Goal: Task Accomplishment & Management: Manage account settings

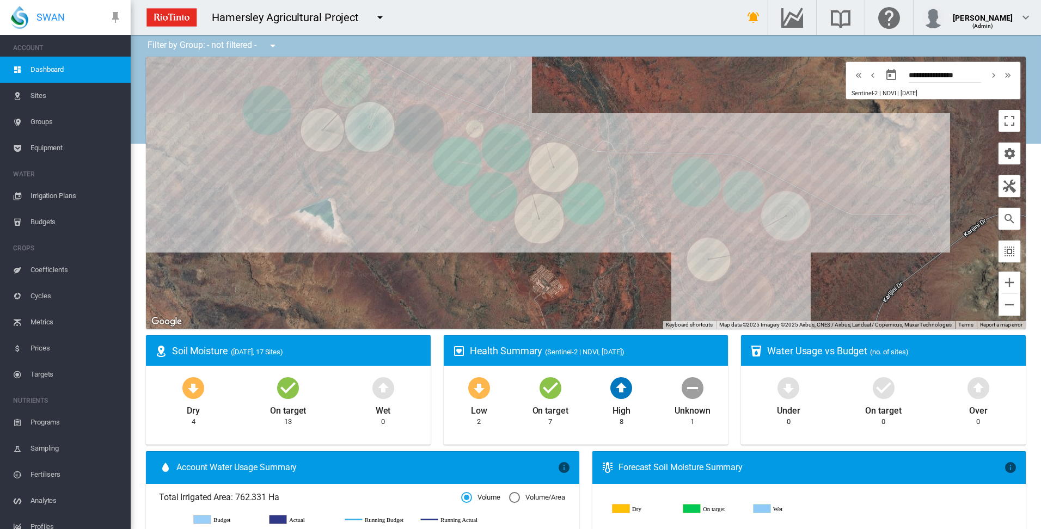
click at [60, 197] on span "Irrigation Plans" at bounding box center [75, 196] width 91 height 26
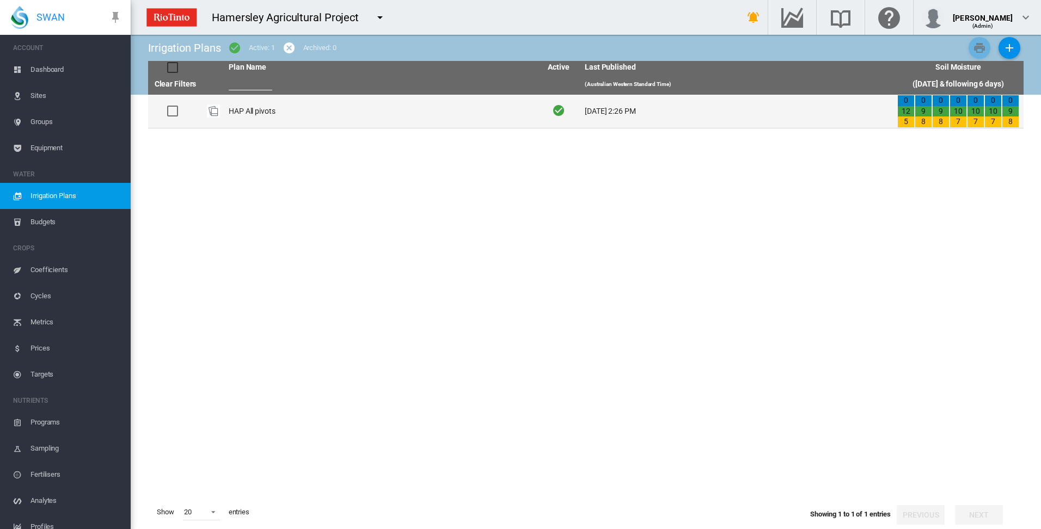
click at [258, 112] on td "HAP All pivots" at bounding box center [380, 111] width 313 height 33
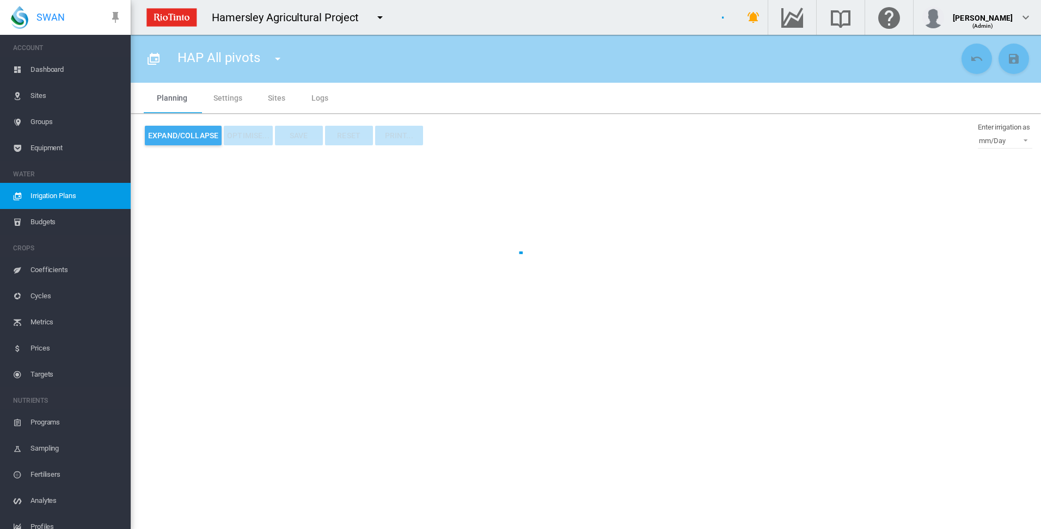
type input "**********"
type input "*"
type input "*****"
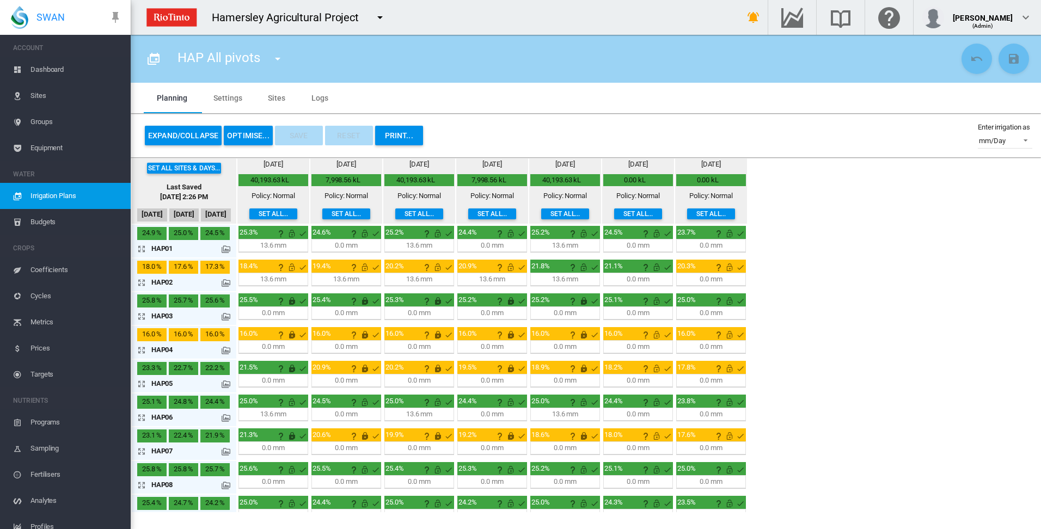
click at [143, 249] on md-icon "icon-arrow-expand" at bounding box center [143, 248] width 13 height 13
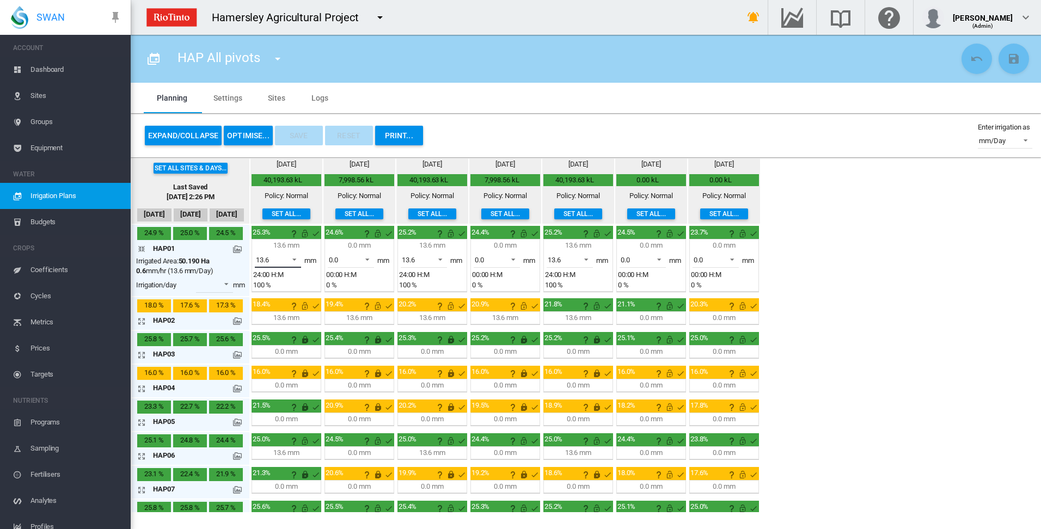
click at [296, 258] on span at bounding box center [291, 259] width 13 height 10
click at [282, 235] on md-option "0.0" at bounding box center [284, 234] width 74 height 26
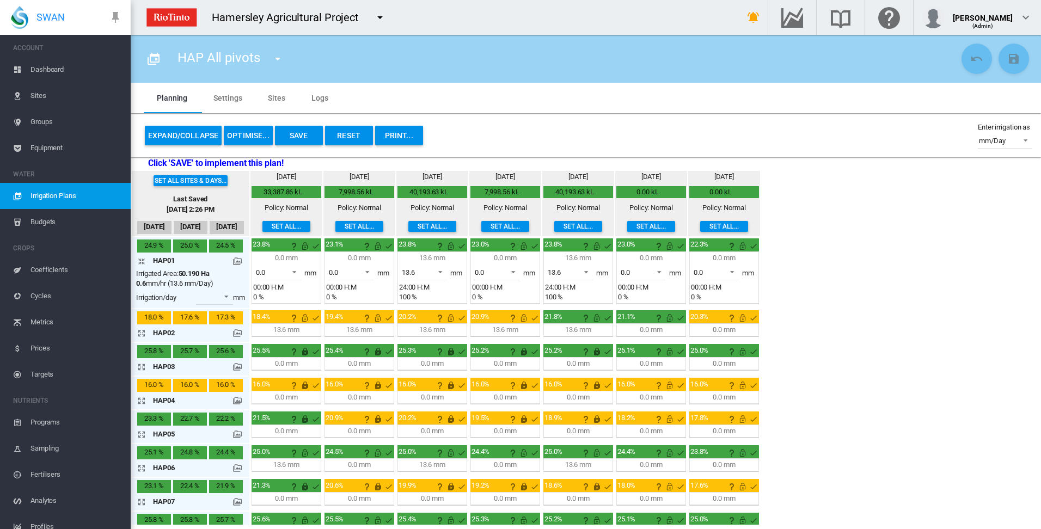
click at [142, 261] on md-icon "icon-arrow-collapse" at bounding box center [143, 261] width 13 height 13
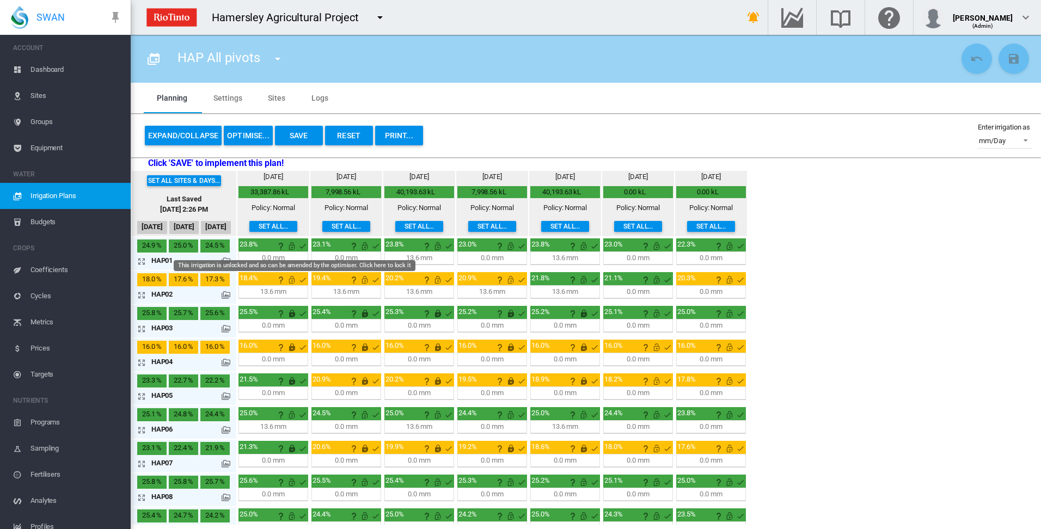
click at [292, 245] on md-icon "This irrigation is unlocked and so can be amended by the optimiser. Click here …" at bounding box center [291, 246] width 13 height 13
click at [141, 295] on md-icon "icon-arrow-expand" at bounding box center [143, 295] width 13 height 13
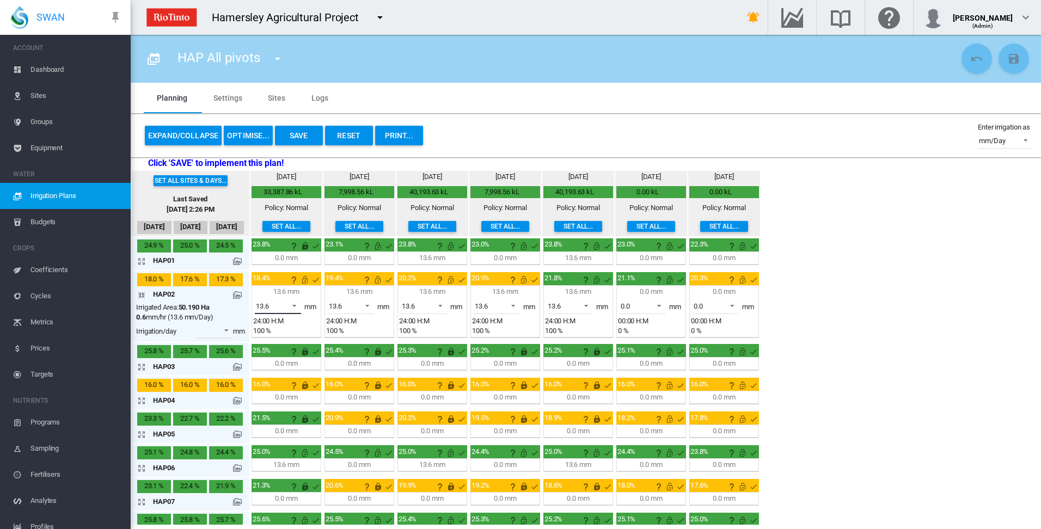
click at [296, 306] on span at bounding box center [291, 305] width 13 height 10
click at [294, 285] on md-option "0.0" at bounding box center [284, 280] width 74 height 26
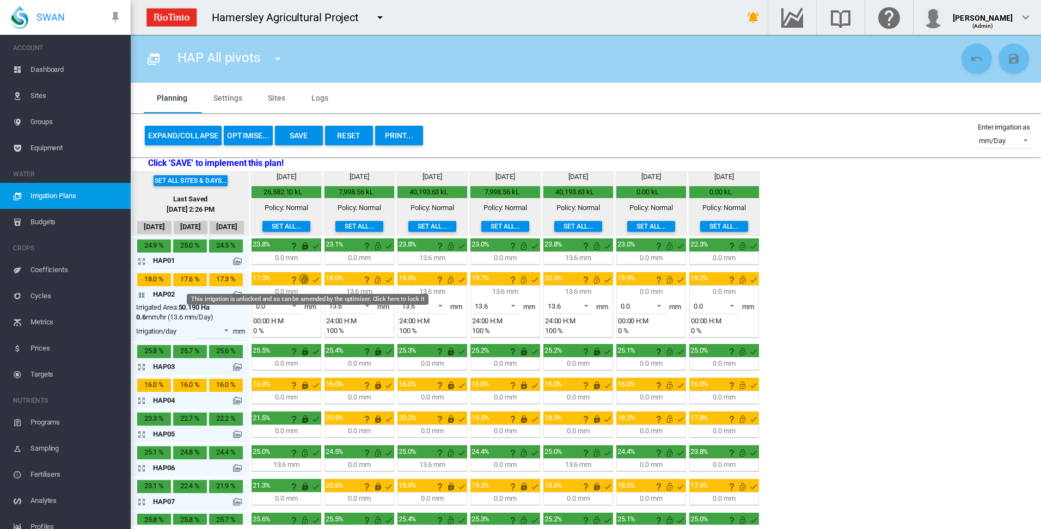
click at [306, 279] on md-icon "This irrigation is unlocked and so can be amended by the optimiser. Click here …" at bounding box center [304, 279] width 13 height 13
click at [142, 296] on md-icon "icon-arrow-collapse" at bounding box center [143, 295] width 13 height 13
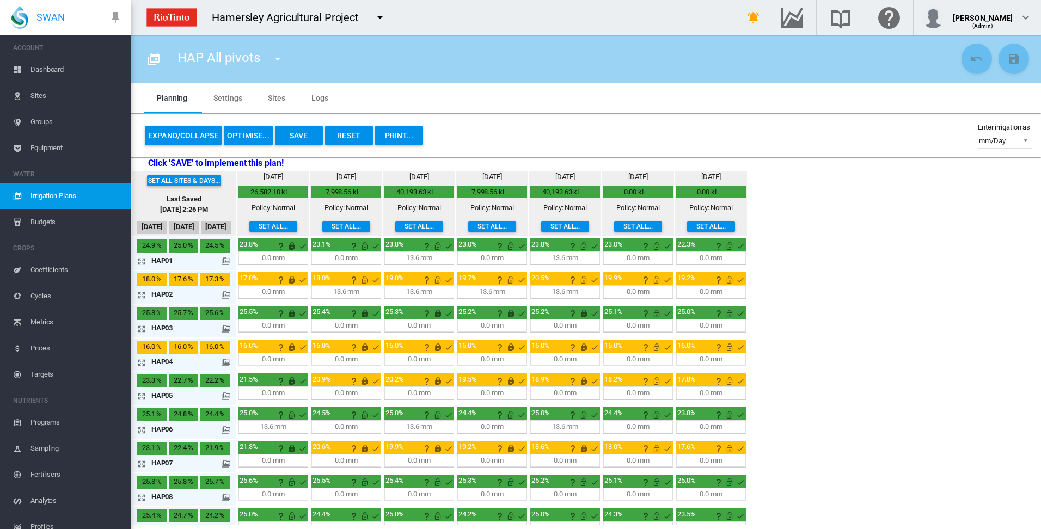
scroll to position [54, 0]
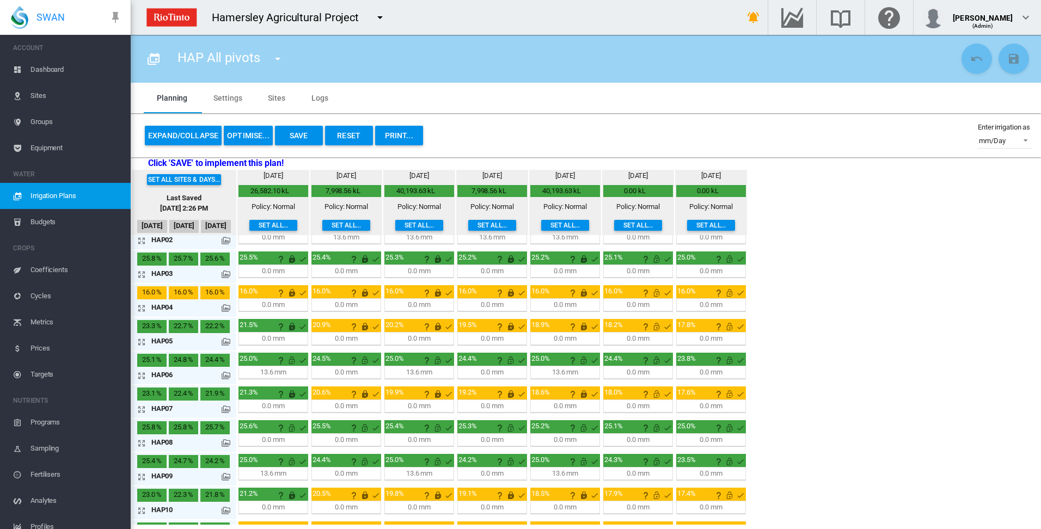
click at [142, 478] on md-icon "icon-arrow-expand" at bounding box center [143, 477] width 13 height 13
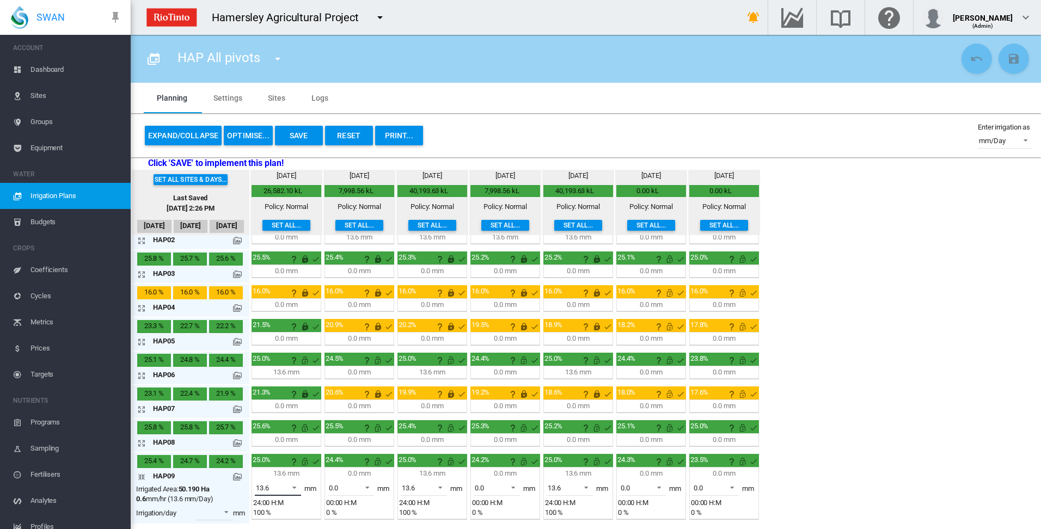
click at [296, 485] on span at bounding box center [291, 487] width 13 height 10
click at [284, 459] on md-option "0.0" at bounding box center [284, 462] width 74 height 26
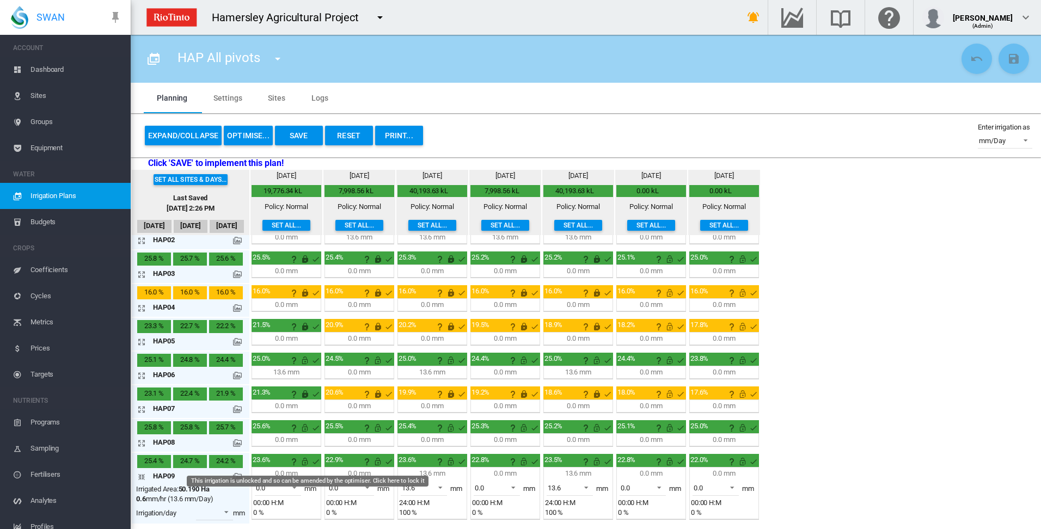
click at [305, 463] on md-icon "This irrigation is unlocked and so can be amended by the optimiser. Click here …" at bounding box center [304, 461] width 13 height 13
click at [139, 476] on md-icon "icon-arrow-collapse" at bounding box center [143, 477] width 13 height 13
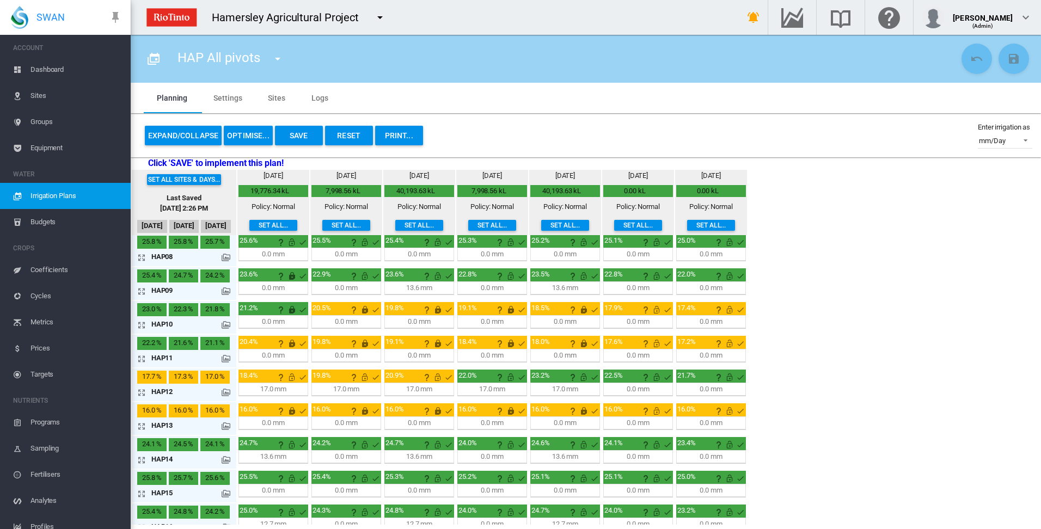
scroll to position [272, 0]
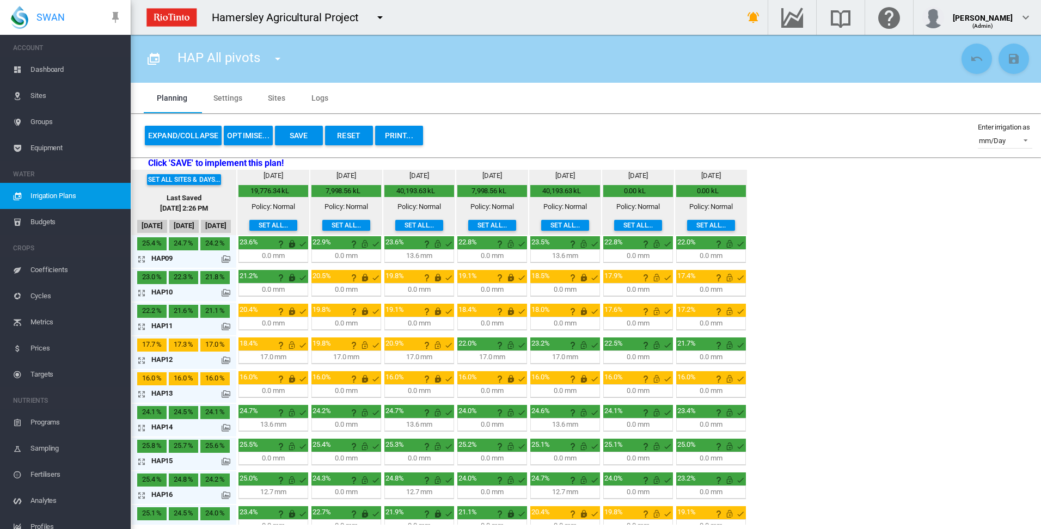
click at [142, 360] on md-icon "icon-arrow-expand" at bounding box center [143, 360] width 13 height 13
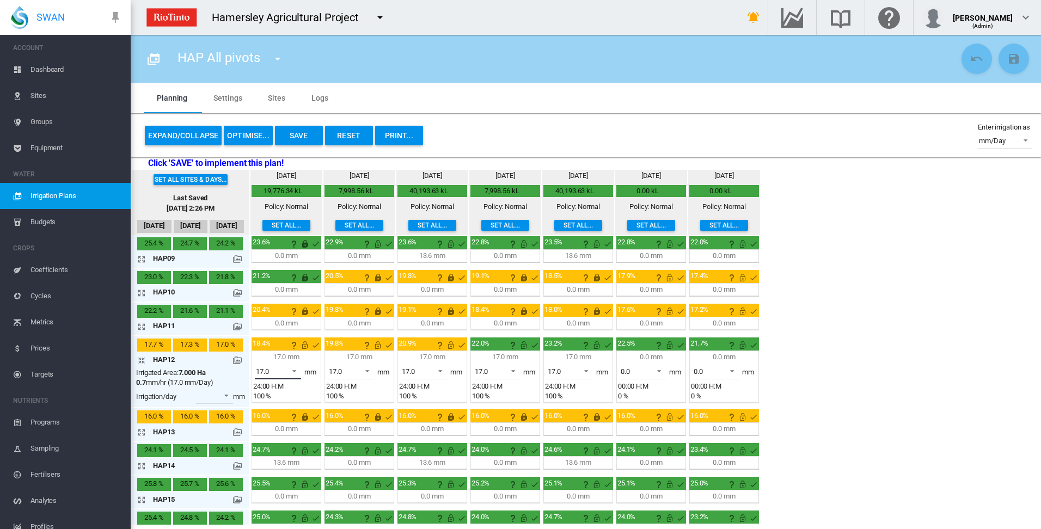
click at [294, 370] on span at bounding box center [291, 370] width 13 height 10
click at [281, 322] on md-option "0.0" at bounding box center [284, 319] width 74 height 26
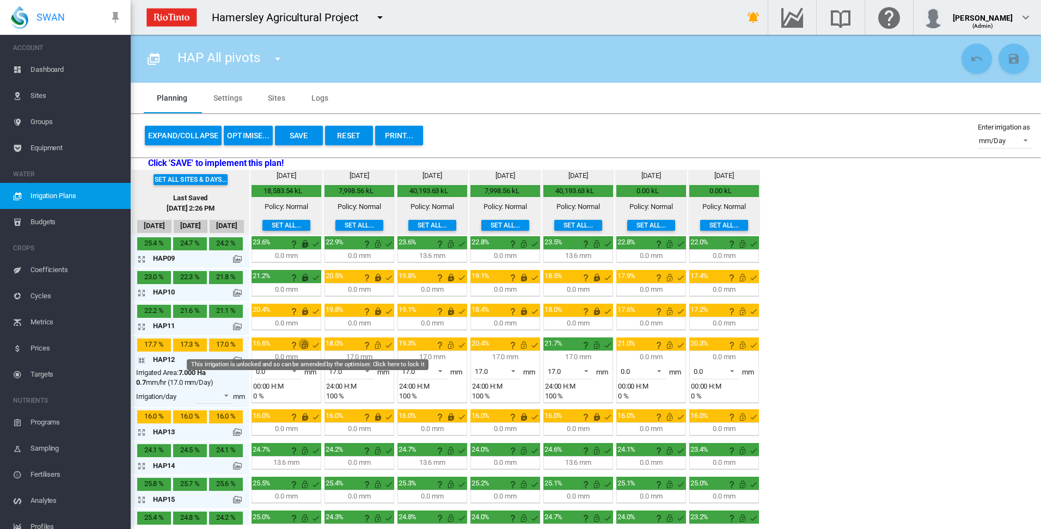
click at [306, 346] on md-icon "This irrigation is unlocked and so can be amended by the optimiser. Click here …" at bounding box center [304, 345] width 13 height 13
click at [143, 359] on md-icon "icon-arrow-collapse" at bounding box center [143, 360] width 13 height 13
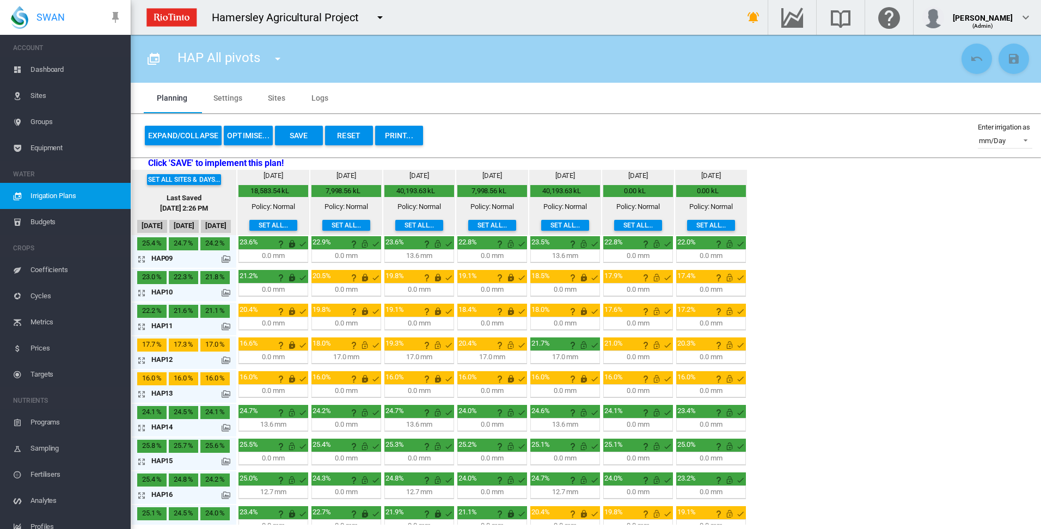
scroll to position [286, 0]
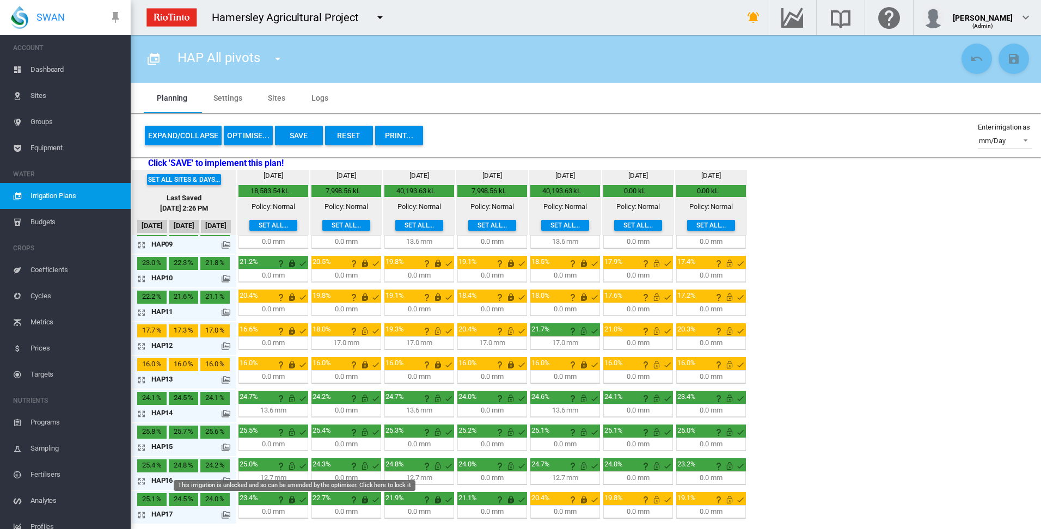
click at [292, 466] on md-icon "This irrigation is unlocked and so can be amended by the optimiser. Click here …" at bounding box center [291, 466] width 13 height 13
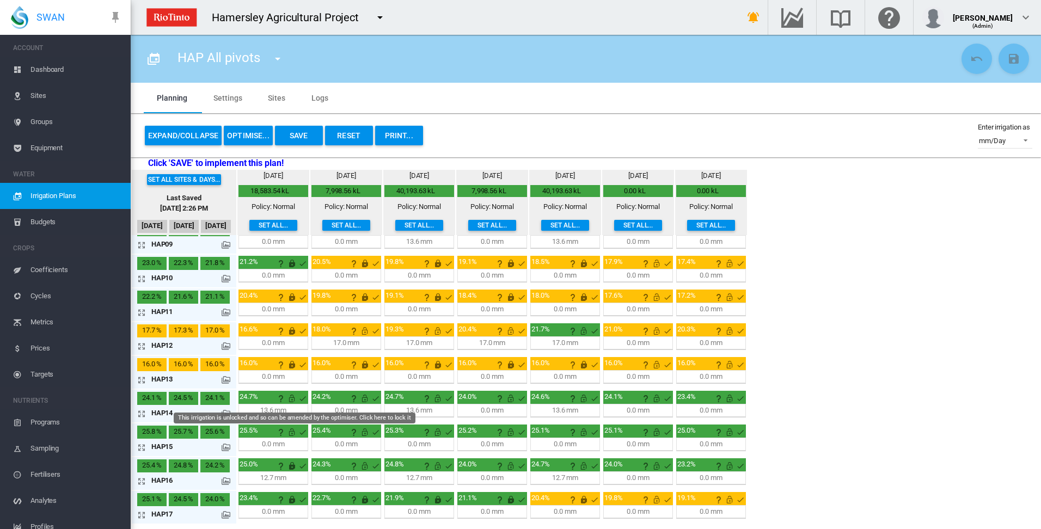
click at [291, 398] on md-icon "This irrigation is unlocked and so can be amended by the optimiser. Click here …" at bounding box center [291, 398] width 13 height 13
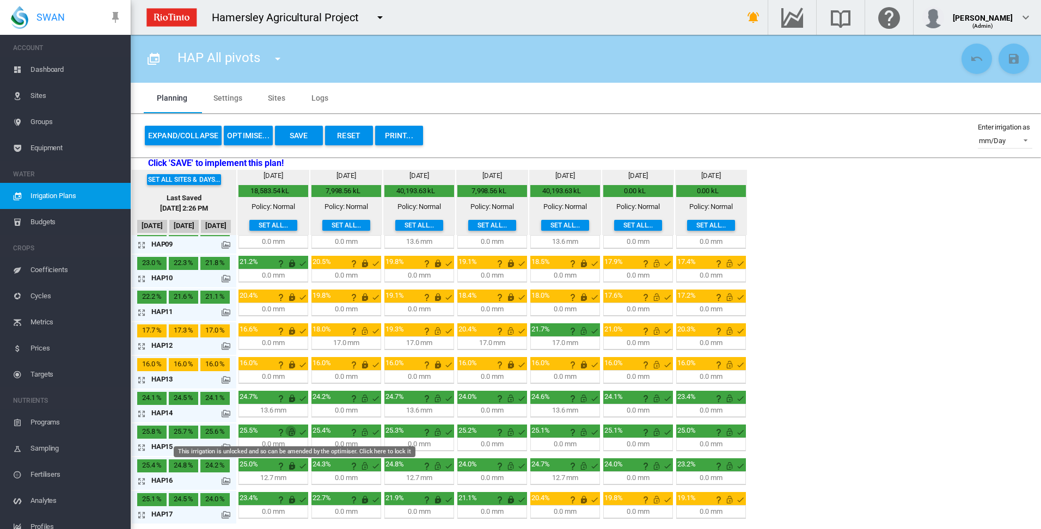
click at [291, 432] on md-icon "This irrigation is unlocked and so can be amended by the optimiser. Click here …" at bounding box center [291, 432] width 13 height 13
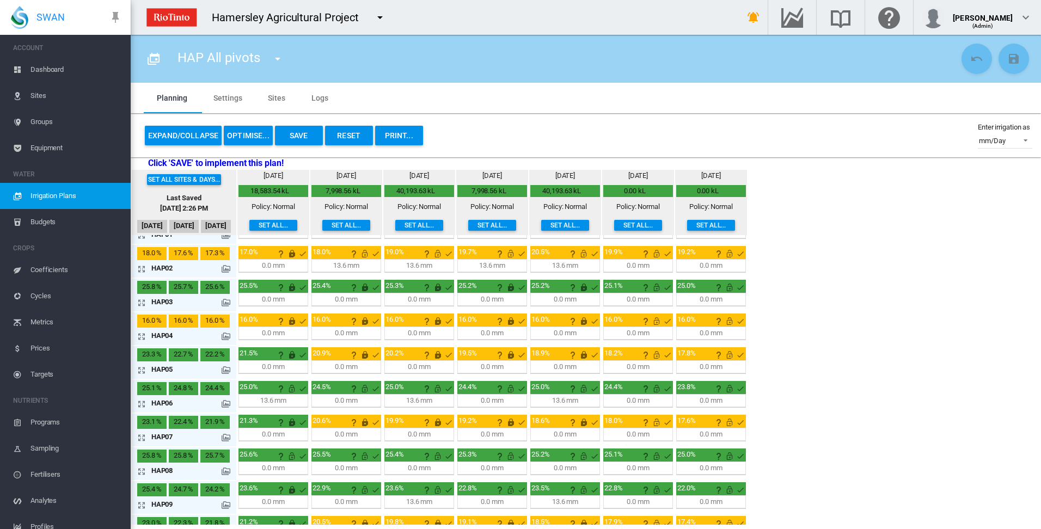
scroll to position [0, 0]
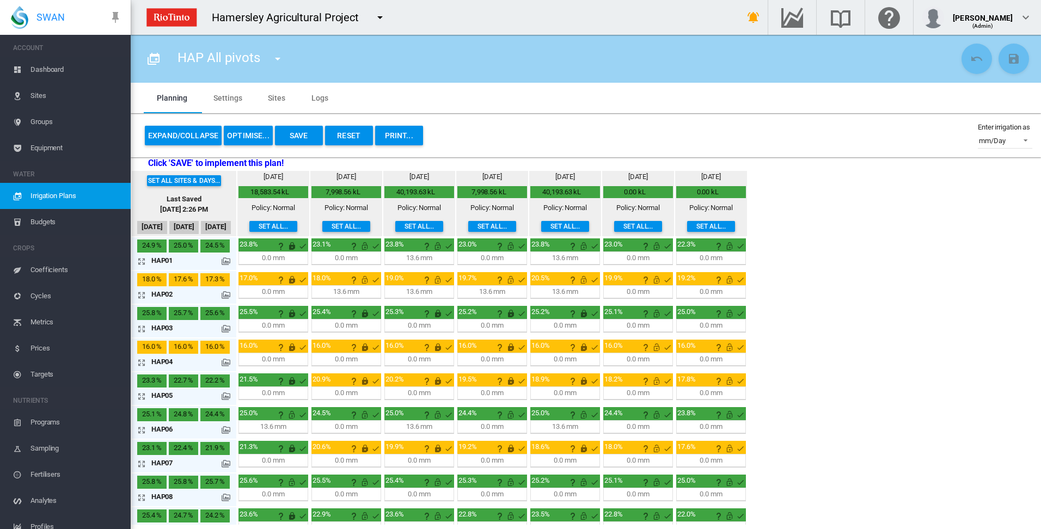
click at [246, 136] on button "OPTIMISE..." at bounding box center [248, 136] width 49 height 20
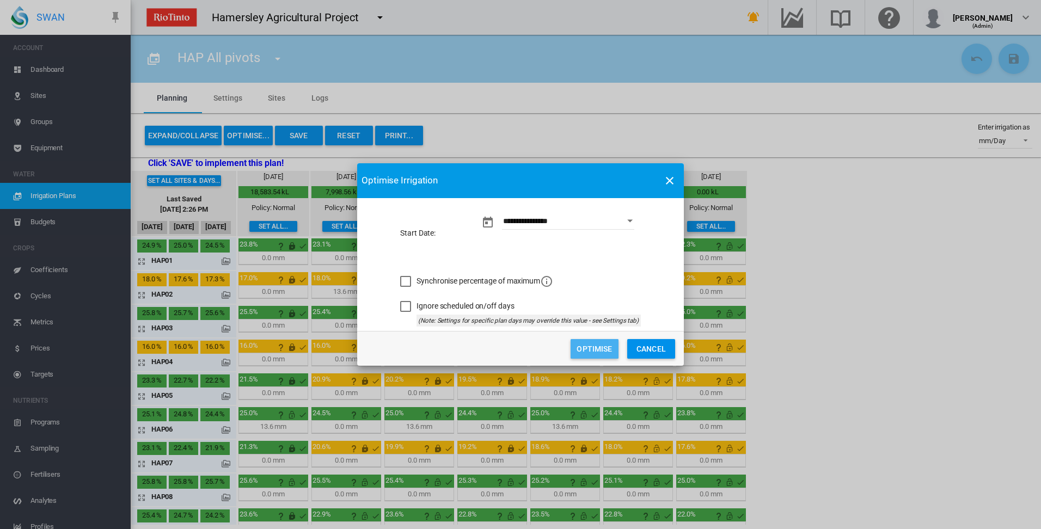
click at [594, 349] on button "Optimise" at bounding box center [595, 349] width 48 height 20
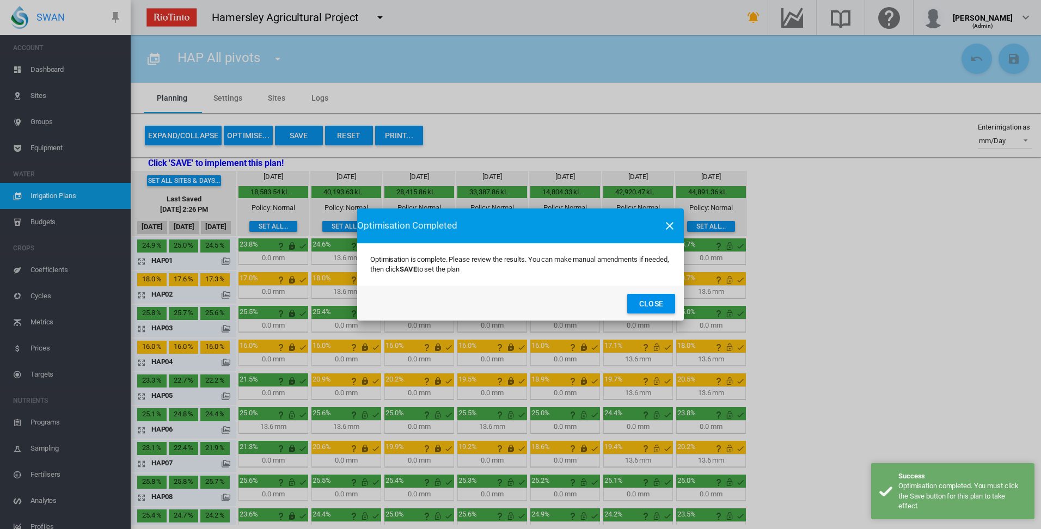
click at [651, 303] on button "Close" at bounding box center [651, 304] width 48 height 20
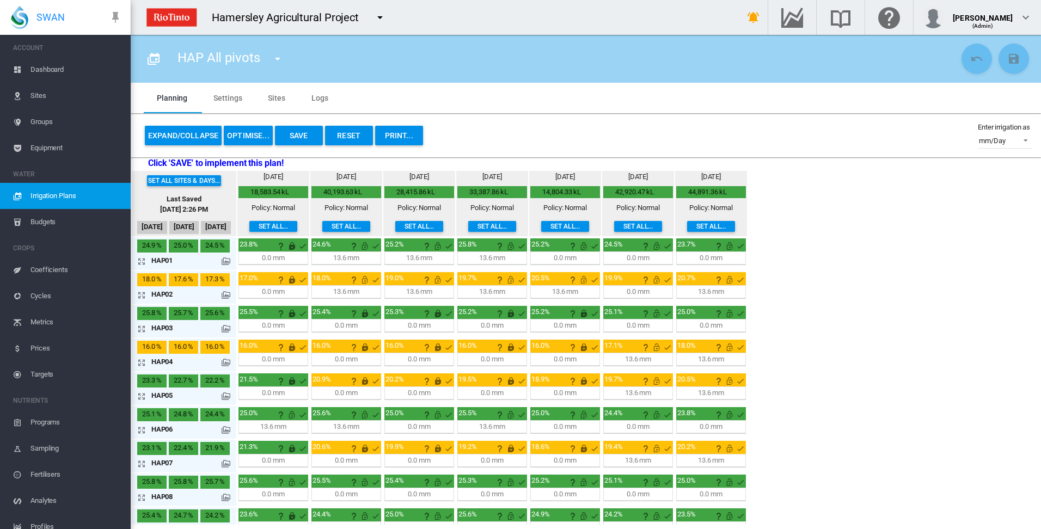
click at [304, 135] on button "Save" at bounding box center [299, 136] width 48 height 20
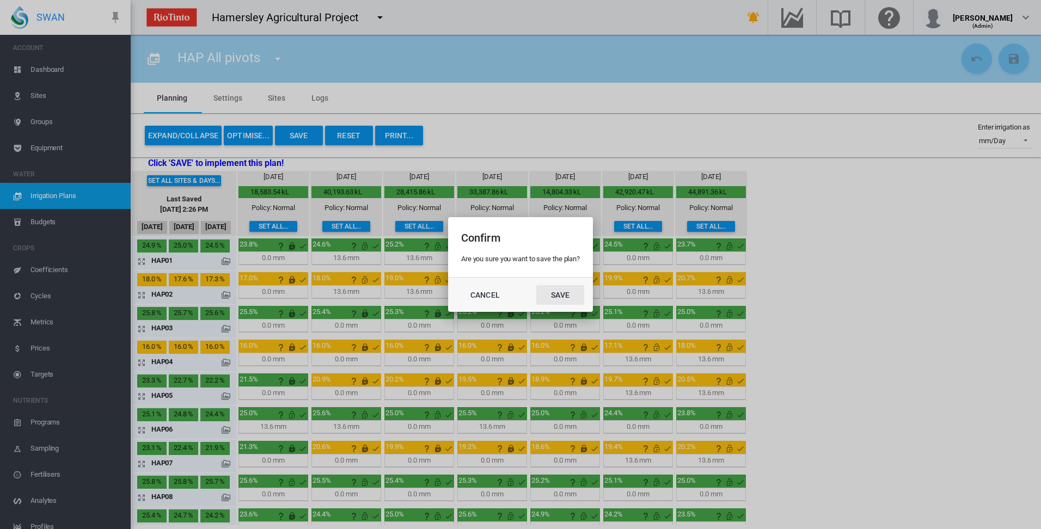
click at [559, 296] on button "Save" at bounding box center [560, 295] width 48 height 20
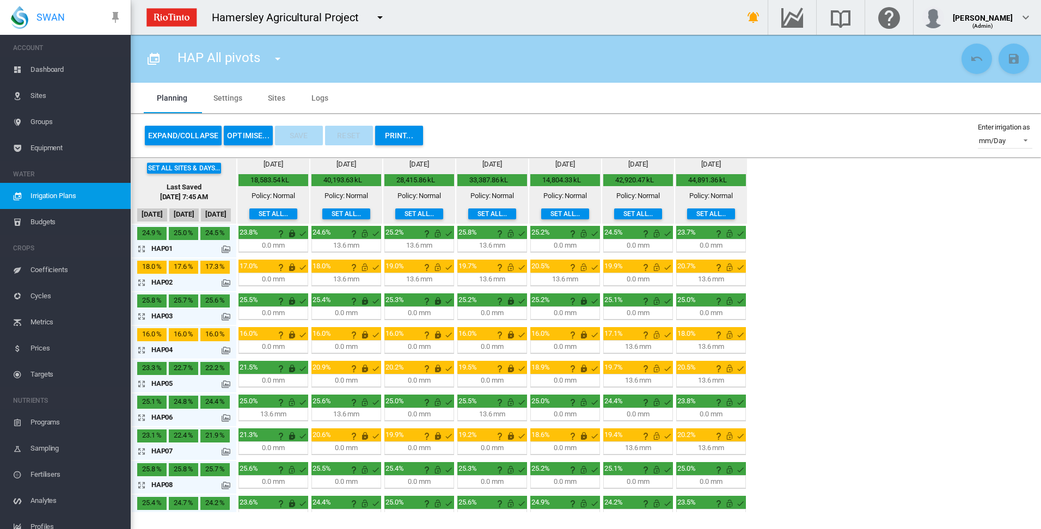
click at [143, 282] on md-icon "icon-arrow-expand" at bounding box center [143, 282] width 13 height 13
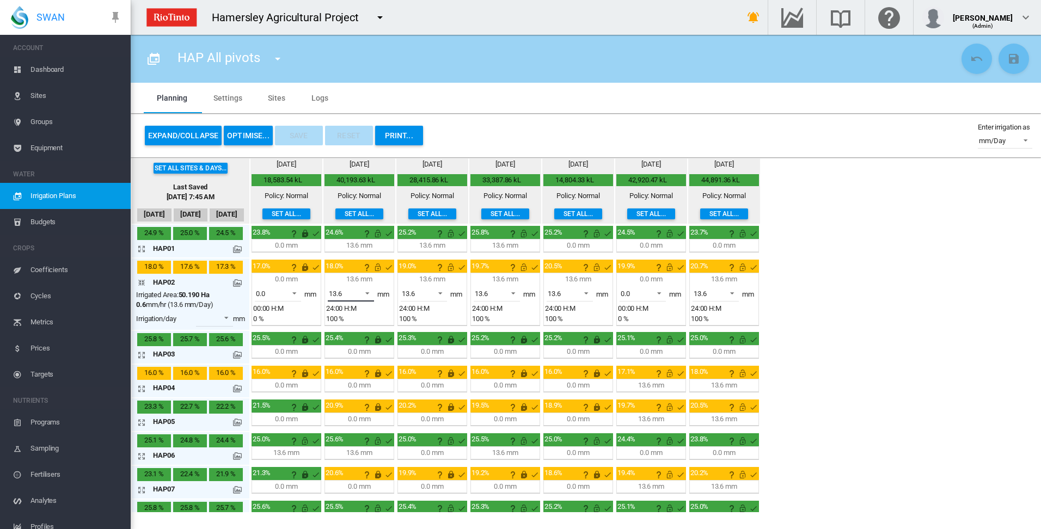
click at [369, 293] on span at bounding box center [364, 293] width 13 height 10
drag, startPoint x: 364, startPoint y: 267, endPoint x: 375, endPoint y: 273, distance: 12.0
click at [366, 267] on md-option "0.0" at bounding box center [357, 268] width 74 height 26
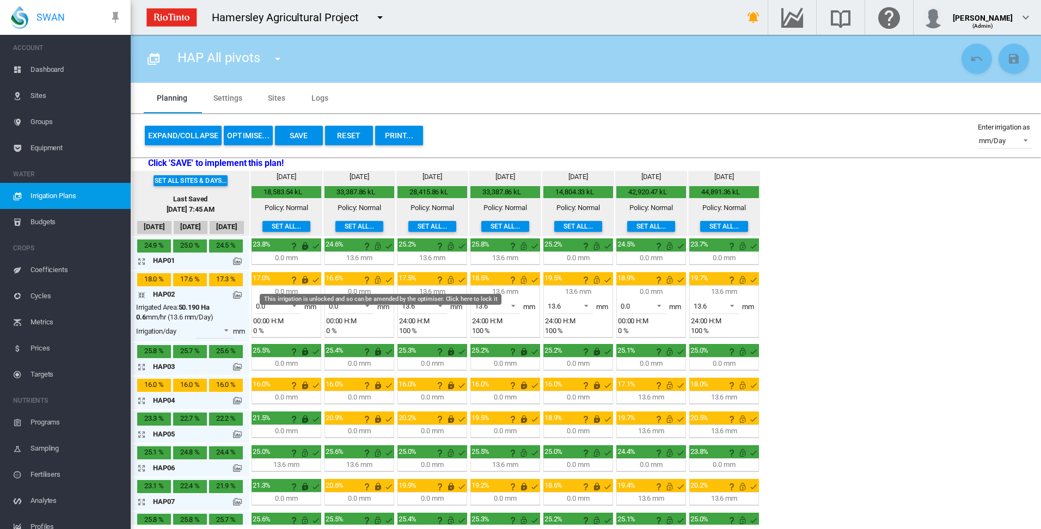
click at [377, 281] on md-icon "This irrigation is unlocked and so can be amended by the optimiser. Click here …" at bounding box center [377, 279] width 13 height 13
click at [142, 296] on md-icon "icon-arrow-collapse" at bounding box center [143, 295] width 13 height 13
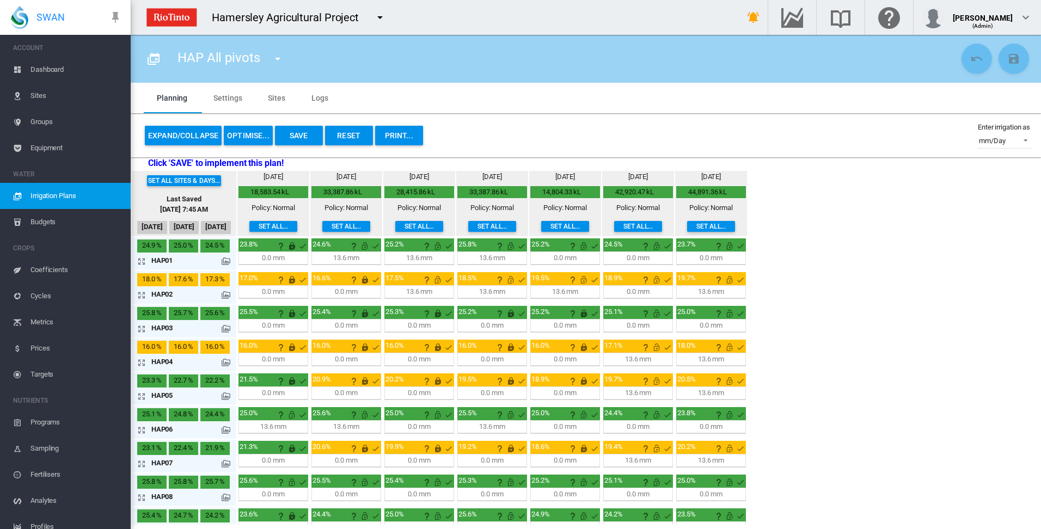
drag, startPoint x: 143, startPoint y: 295, endPoint x: 270, endPoint y: 321, distance: 130.2
click at [145, 295] on md-icon "icon-arrow-expand" at bounding box center [143, 295] width 13 height 13
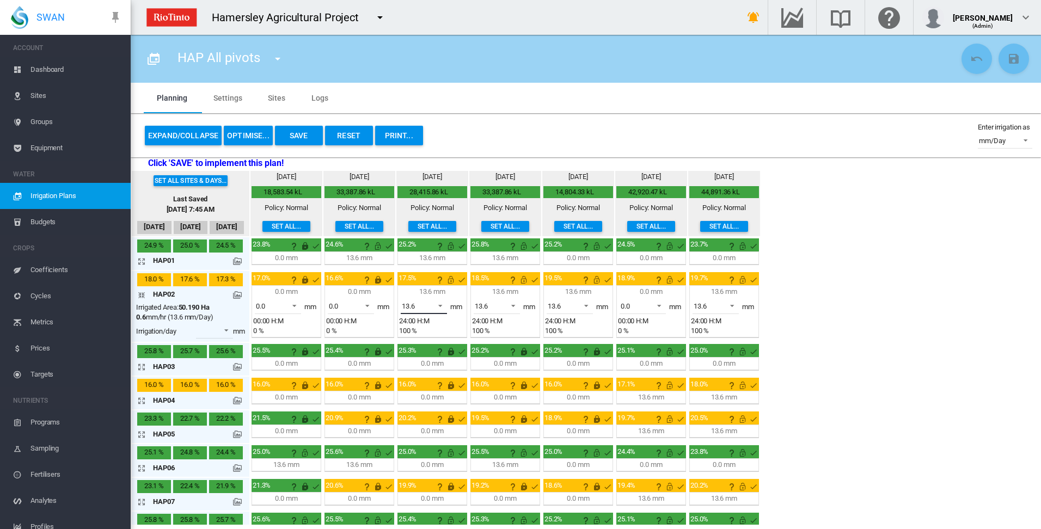
click at [444, 306] on span at bounding box center [437, 305] width 13 height 10
click at [443, 283] on md-option "0.0" at bounding box center [430, 280] width 74 height 26
click at [452, 278] on md-icon "This irrigation is unlocked and so can be amended by the optimiser. Click here …" at bounding box center [450, 279] width 13 height 13
click at [512, 305] on span at bounding box center [510, 305] width 13 height 10
click at [510, 284] on md-option "0.0" at bounding box center [503, 280] width 74 height 26
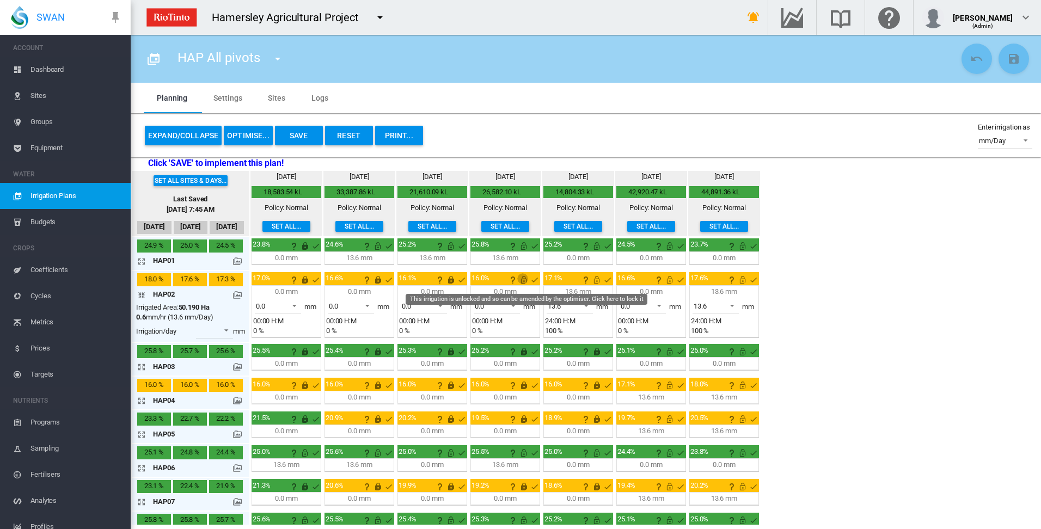
click at [523, 280] on md-icon "This irrigation is unlocked and so can be amended by the optimiser. Click here …" at bounding box center [523, 279] width 13 height 13
click at [588, 304] on span at bounding box center [583, 305] width 13 height 10
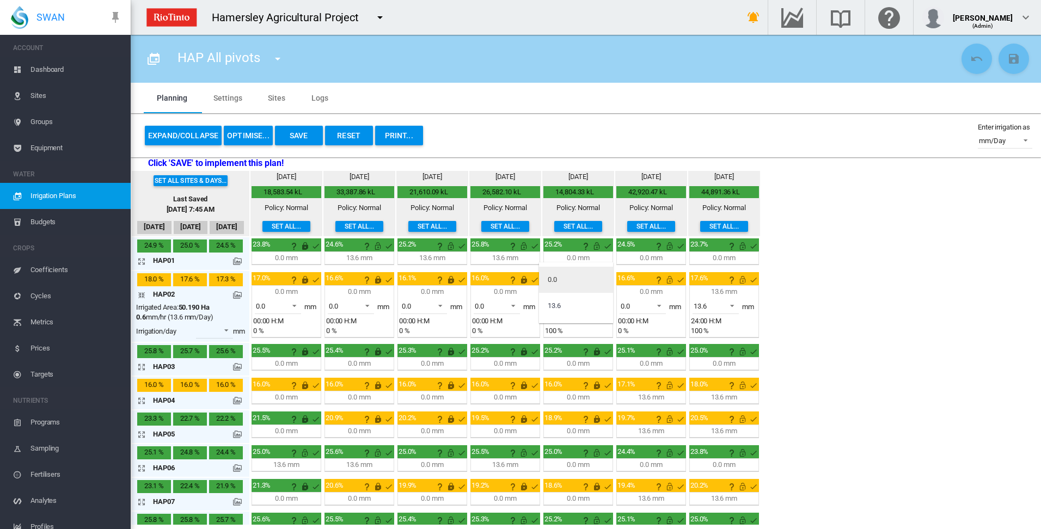
click at [591, 281] on md-option "0.0" at bounding box center [576, 280] width 74 height 26
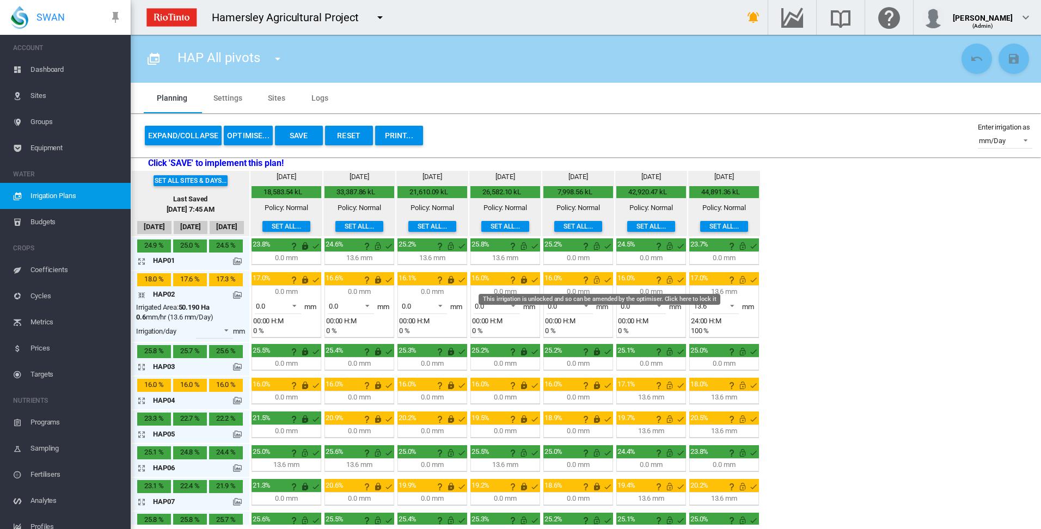
click at [596, 278] on md-icon "This irrigation is unlocked and so can be amended by the optimiser. Click here …" at bounding box center [596, 279] width 13 height 13
click at [141, 295] on md-icon "icon-arrow-collapse" at bounding box center [143, 295] width 13 height 13
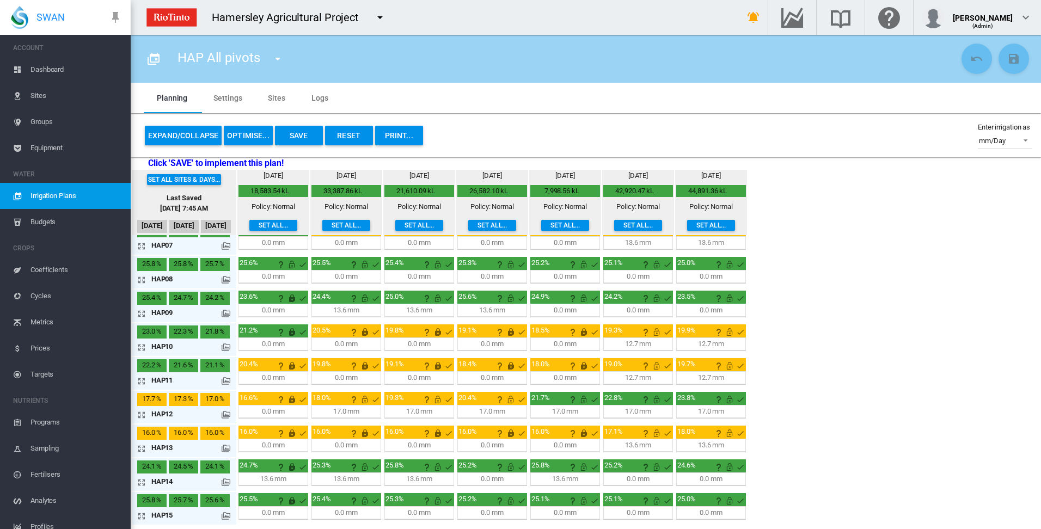
scroll to position [272, 0]
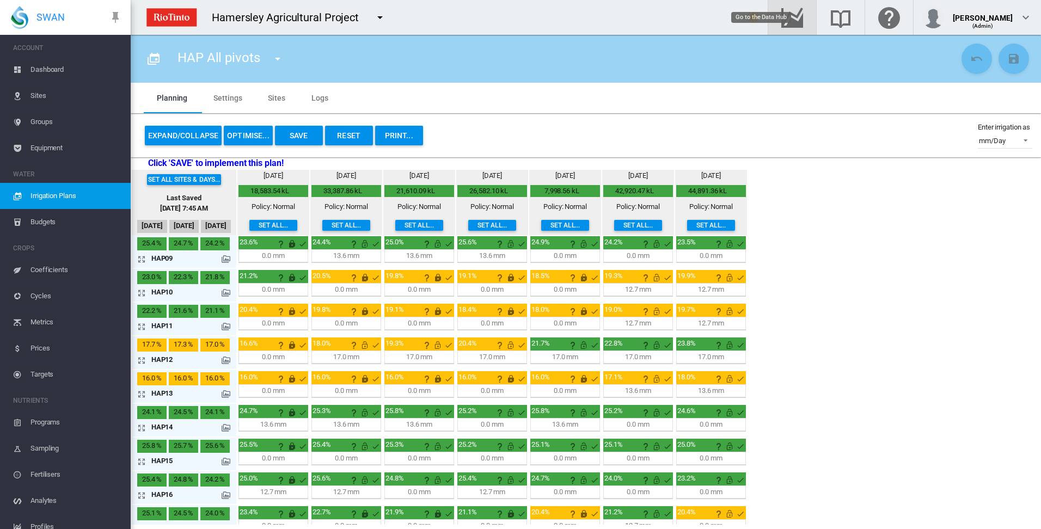
click at [806, 20] on md-icon "Go to the Data Hub" at bounding box center [792, 17] width 26 height 13
